Goal: Find contact information: Obtain details needed to contact an individual or organization

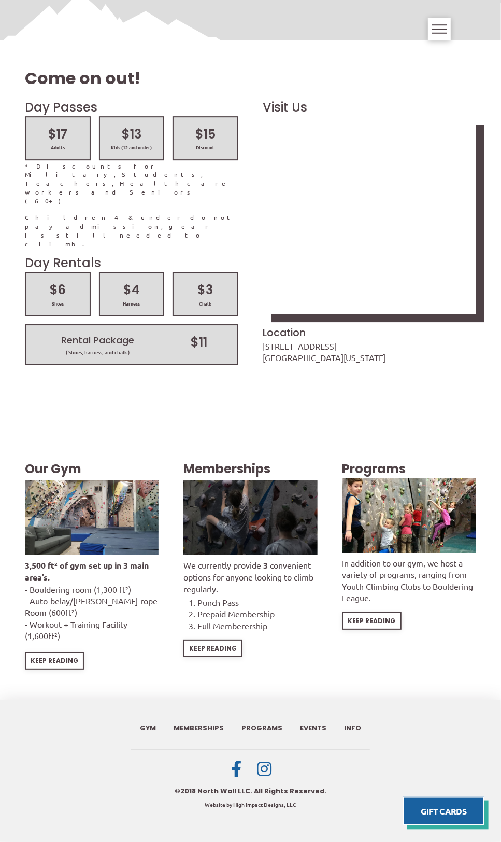
scroll to position [1532, 0]
click at [222, 656] on div "Keep Reading" at bounding box center [213, 648] width 57 height 16
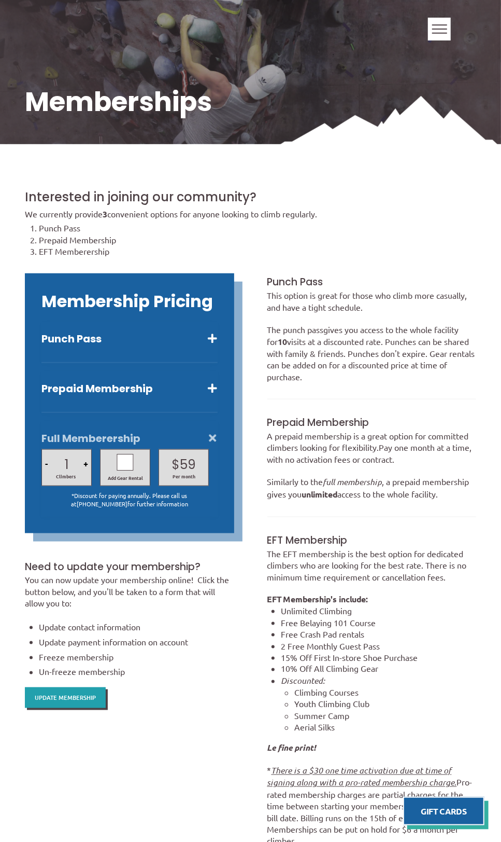
scroll to position [288, 0]
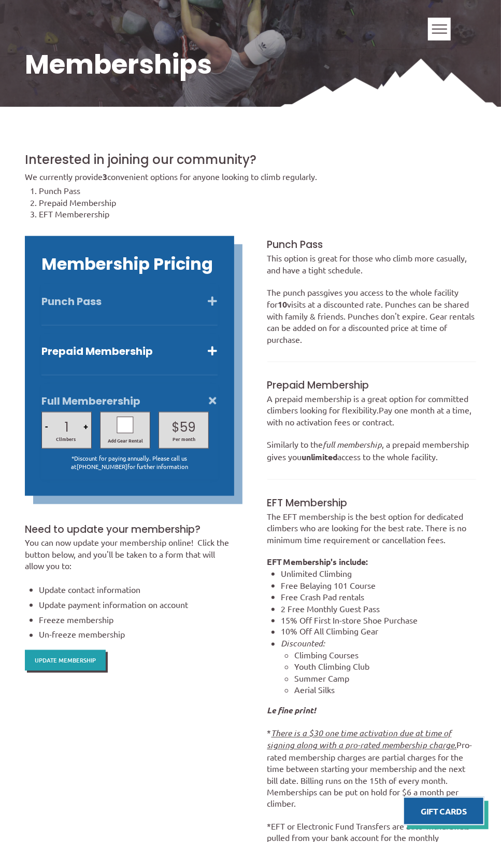
click at [217, 308] on button "Punch Pass" at bounding box center [129, 301] width 176 height 13
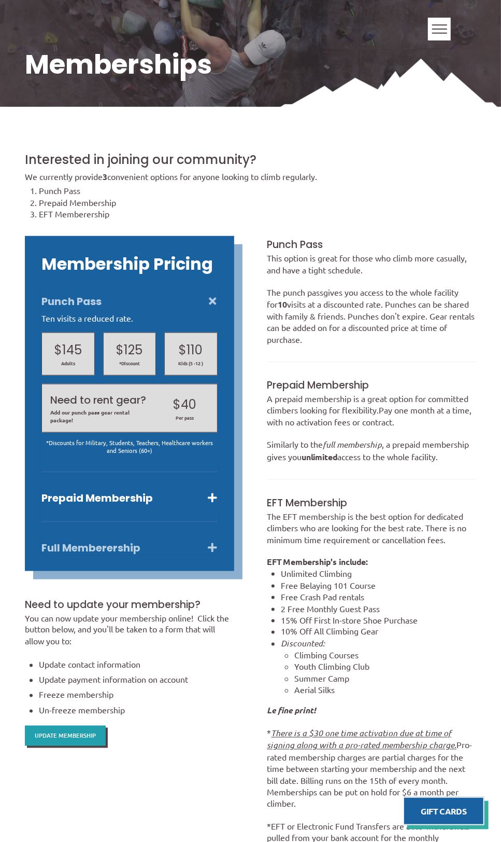
click at [217, 554] on button "Full Memberership" at bounding box center [129, 547] width 176 height 13
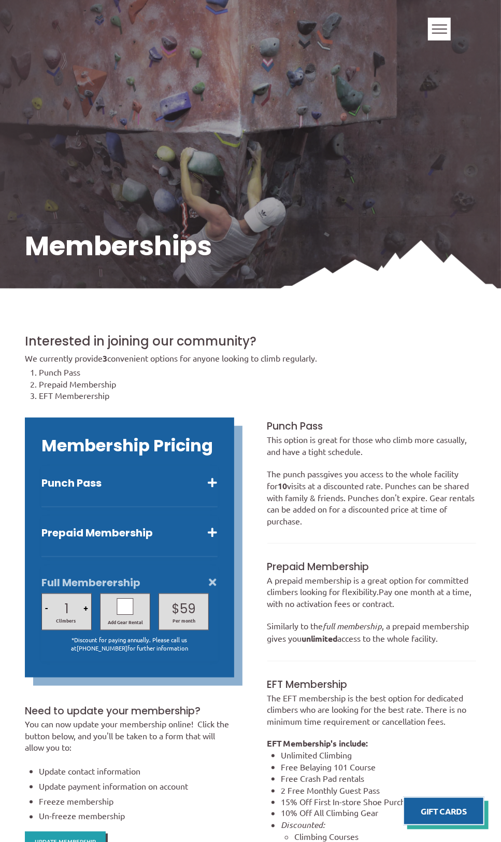
scroll to position [0, 0]
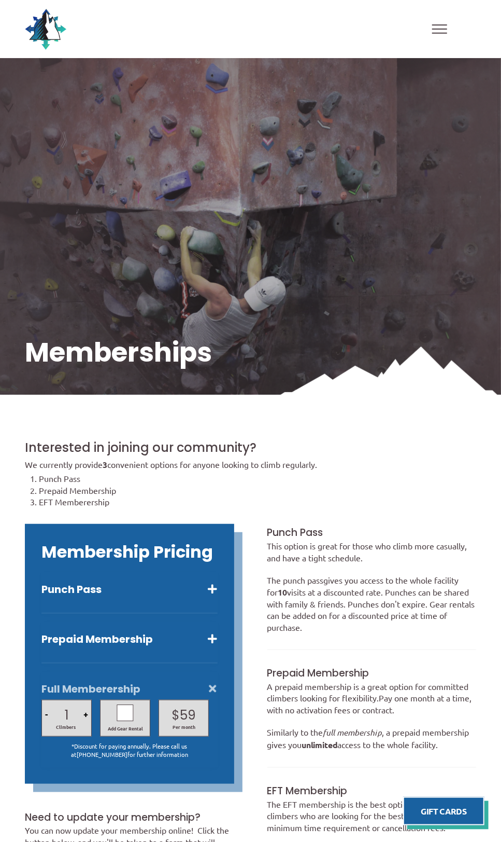
click at [0, 0] on span "Our Gym" at bounding box center [0, 0] width 0 height 0
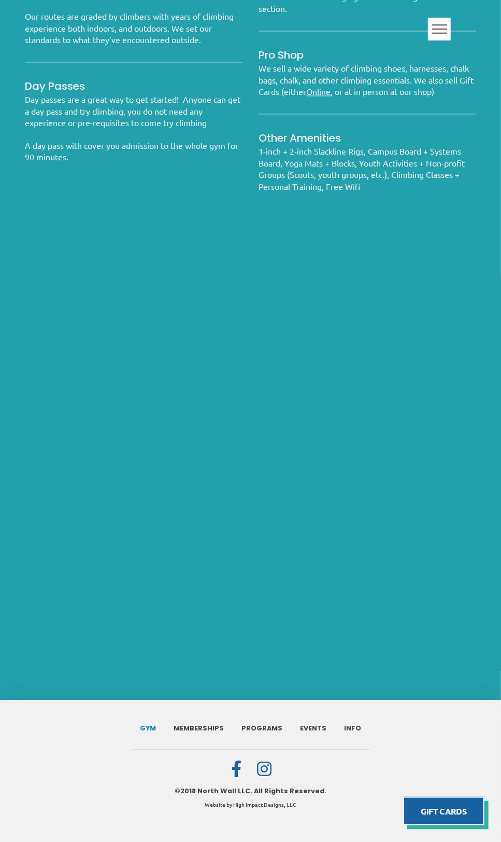
scroll to position [1051, 0]
click at [357, 725] on span "Info" at bounding box center [352, 728] width 17 height 7
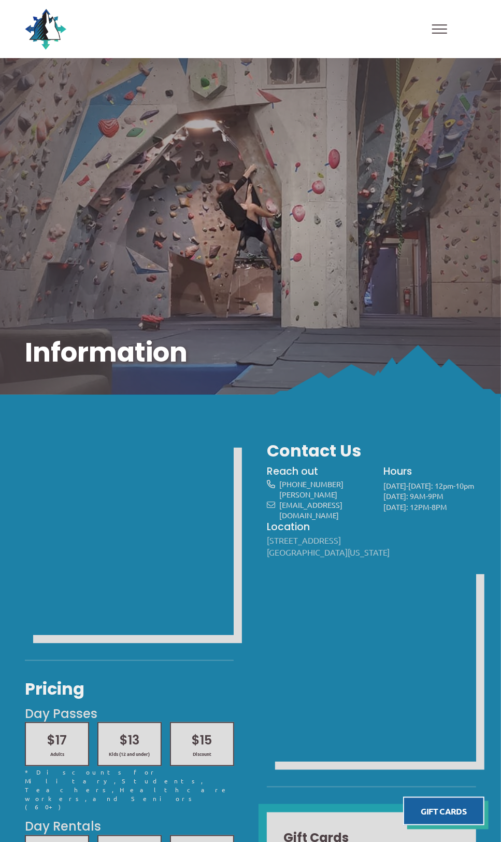
drag, startPoint x: 374, startPoint y: 569, endPoint x: 269, endPoint y: 558, distance: 105.8
click at [269, 557] on div "[STREET_ADDRESS][US_STATE]" at bounding box center [371, 545] width 209 height 23
copy link "[STREET_ADDRESS][US_STATE]"
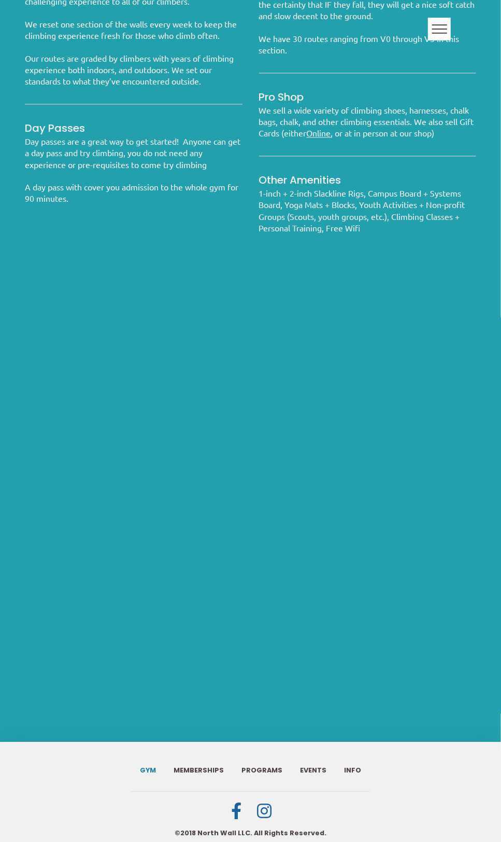
scroll to position [1051, 0]
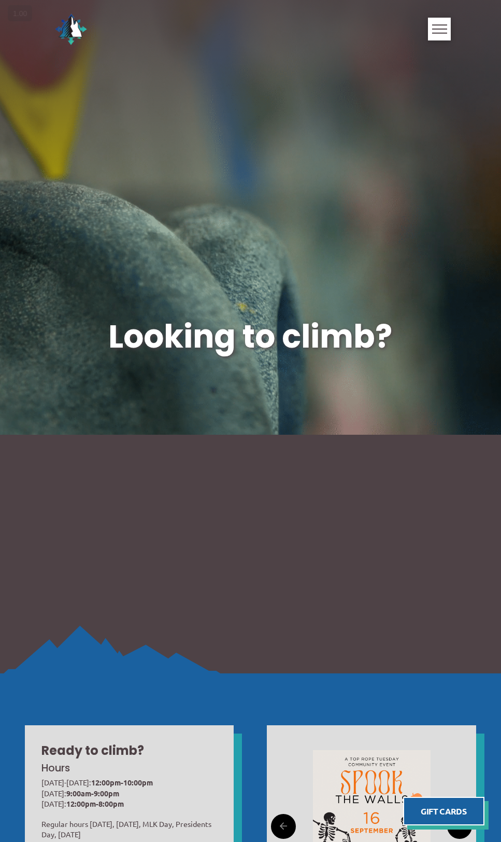
scroll to position [1531, 0]
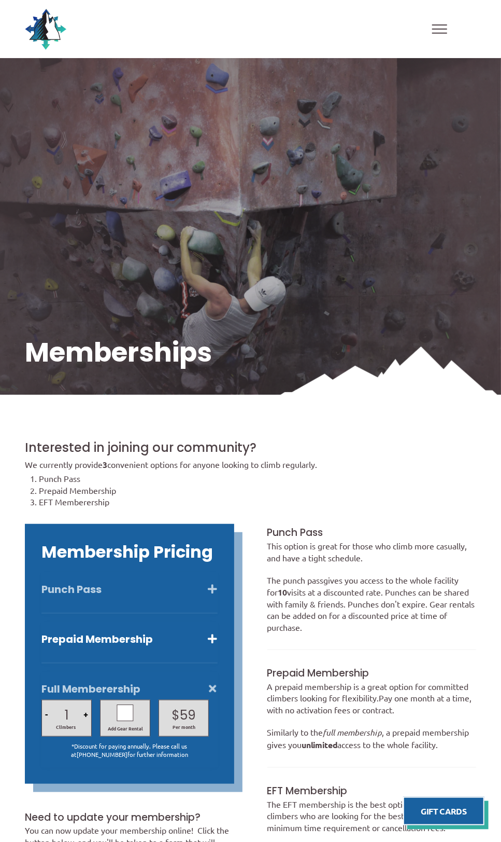
click at [217, 596] on button "Punch Pass" at bounding box center [129, 588] width 176 height 13
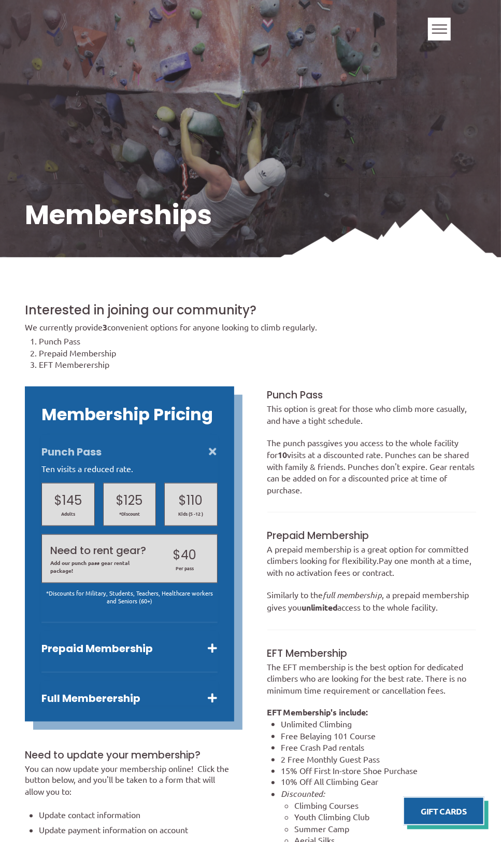
scroll to position [139, 0]
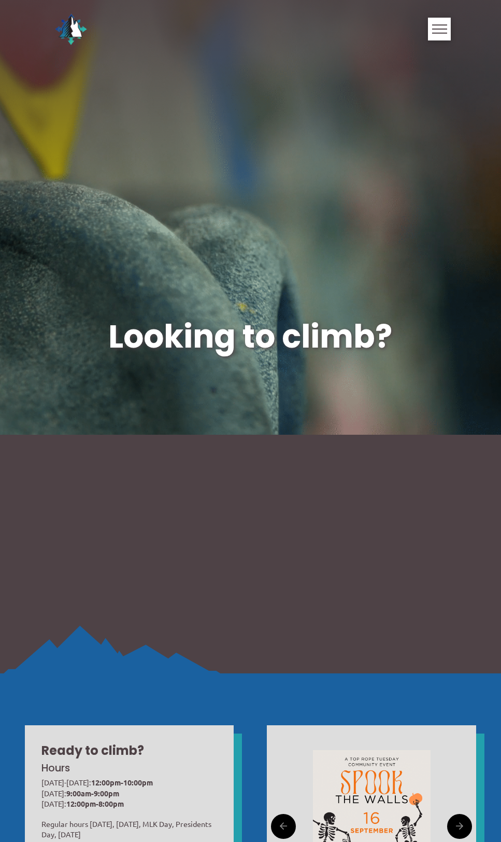
scroll to position [1531, 0]
